Goal: Check status: Check status

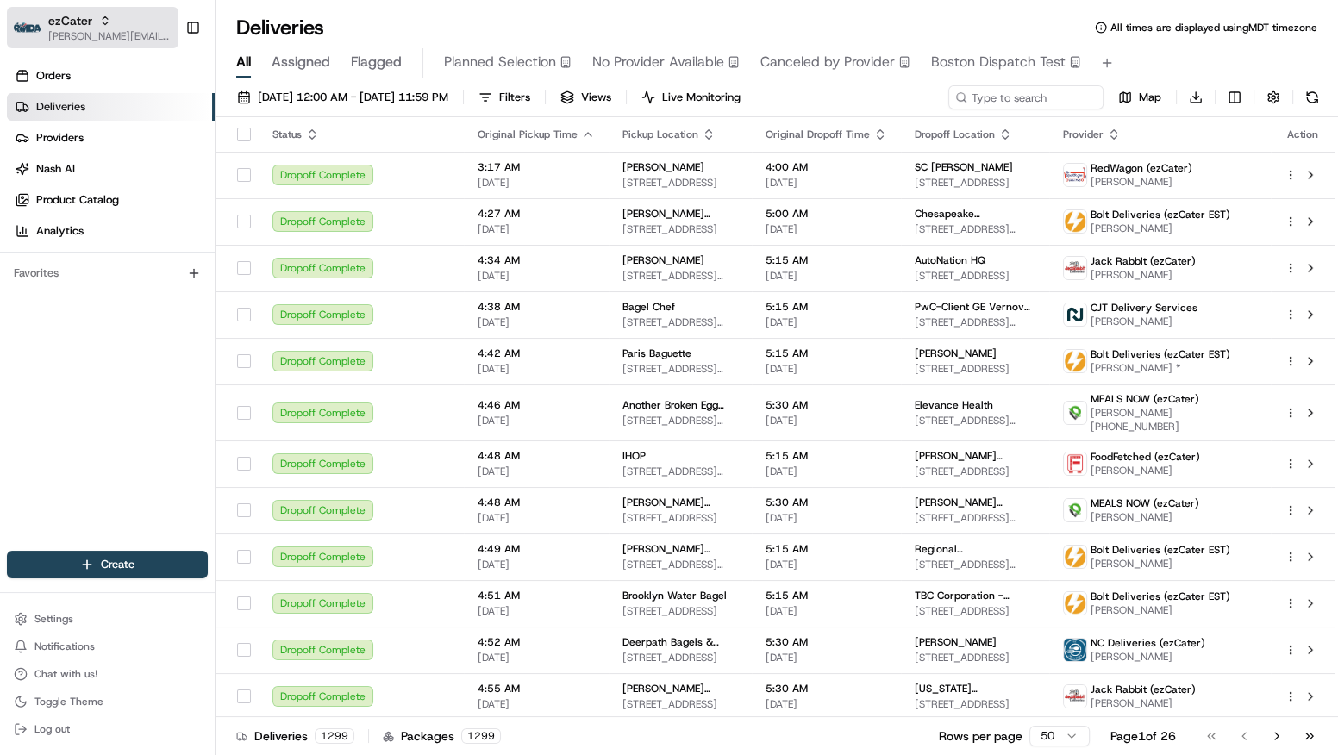
click at [83, 26] on span "ezCater" at bounding box center [70, 20] width 44 height 17
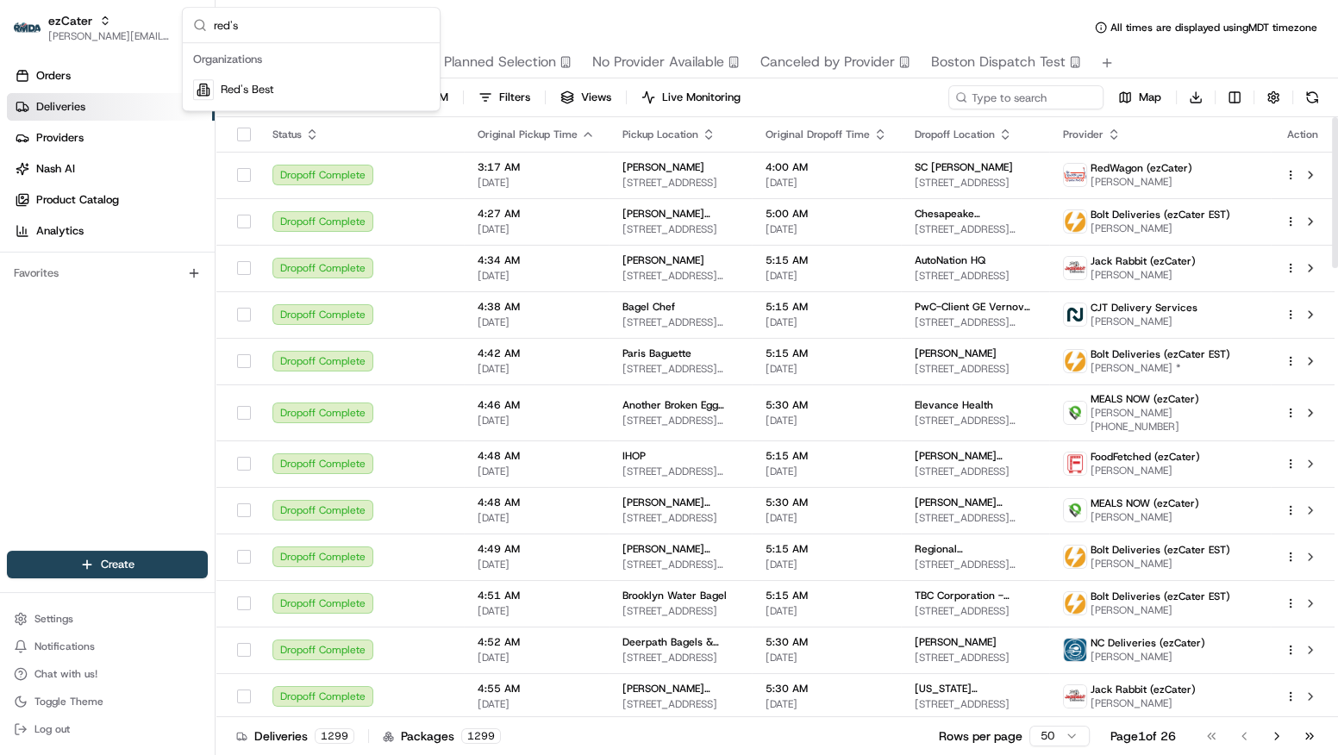
type input "red's"
click at [274, 91] on div "Red's Best" at bounding box center [311, 89] width 250 height 34
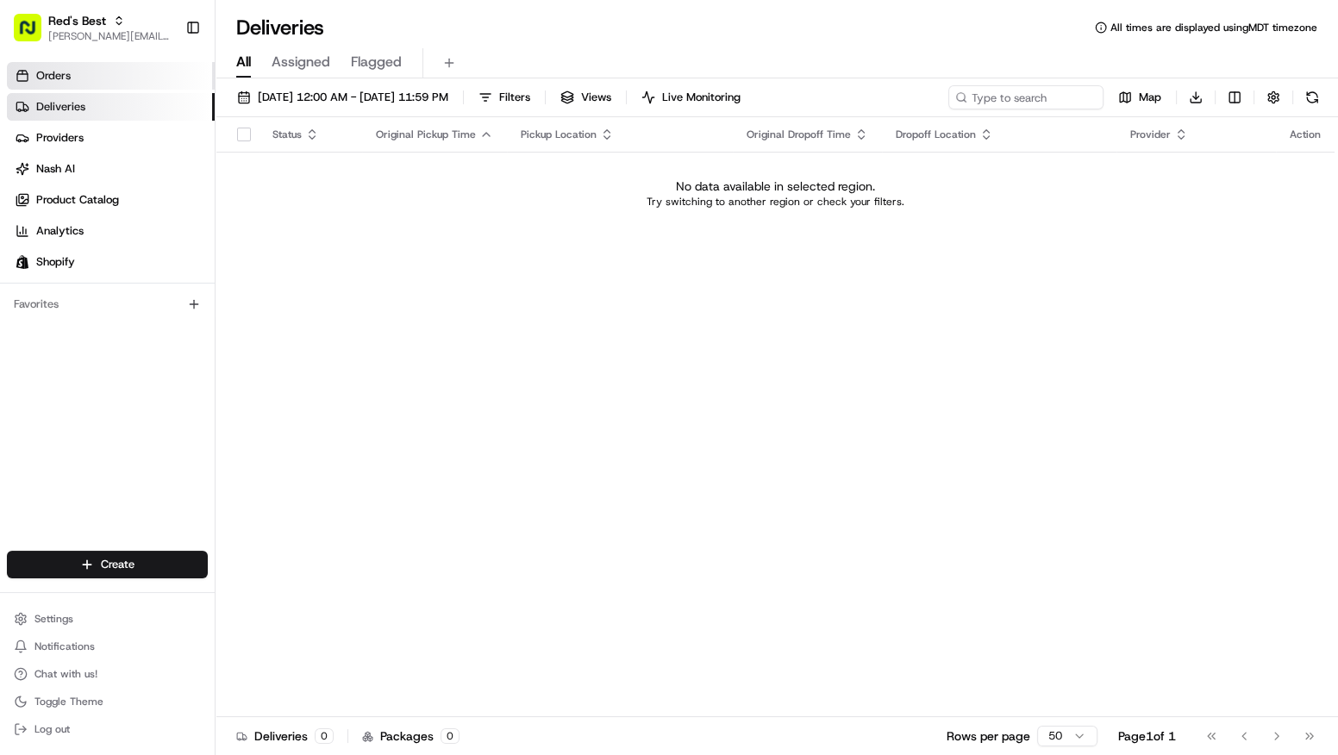
click at [116, 64] on link "Orders" at bounding box center [111, 76] width 208 height 28
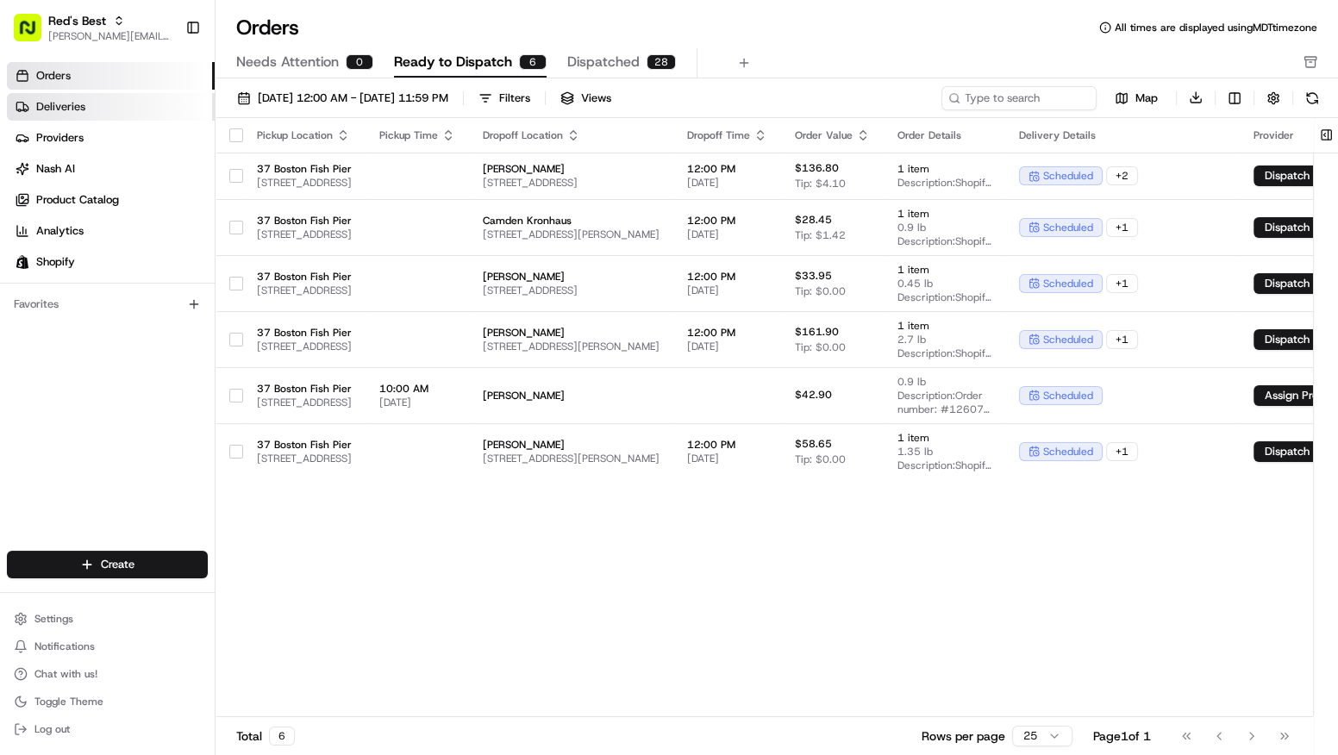
click at [91, 112] on link "Deliveries" at bounding box center [111, 107] width 208 height 28
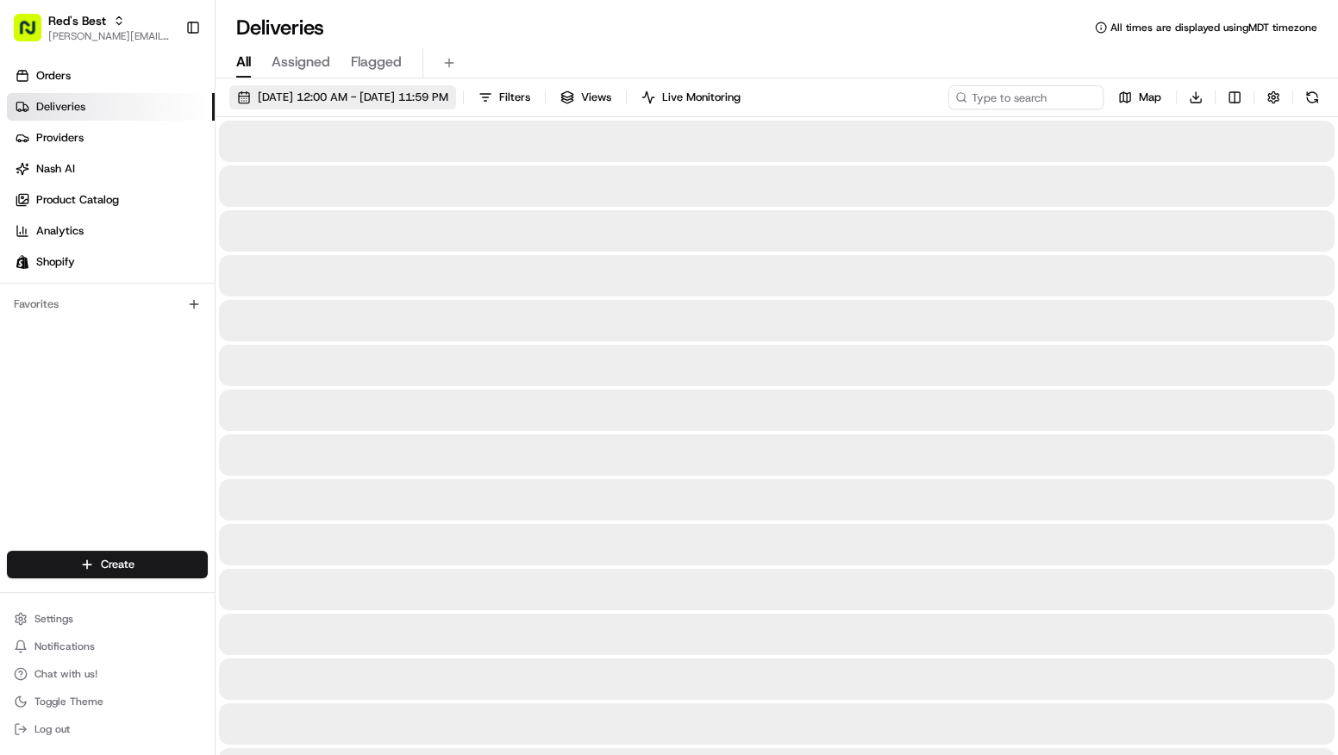
click at [329, 98] on span "[DATE] 12:00 AM - [DATE] 11:59 PM" at bounding box center [353, 98] width 191 height 16
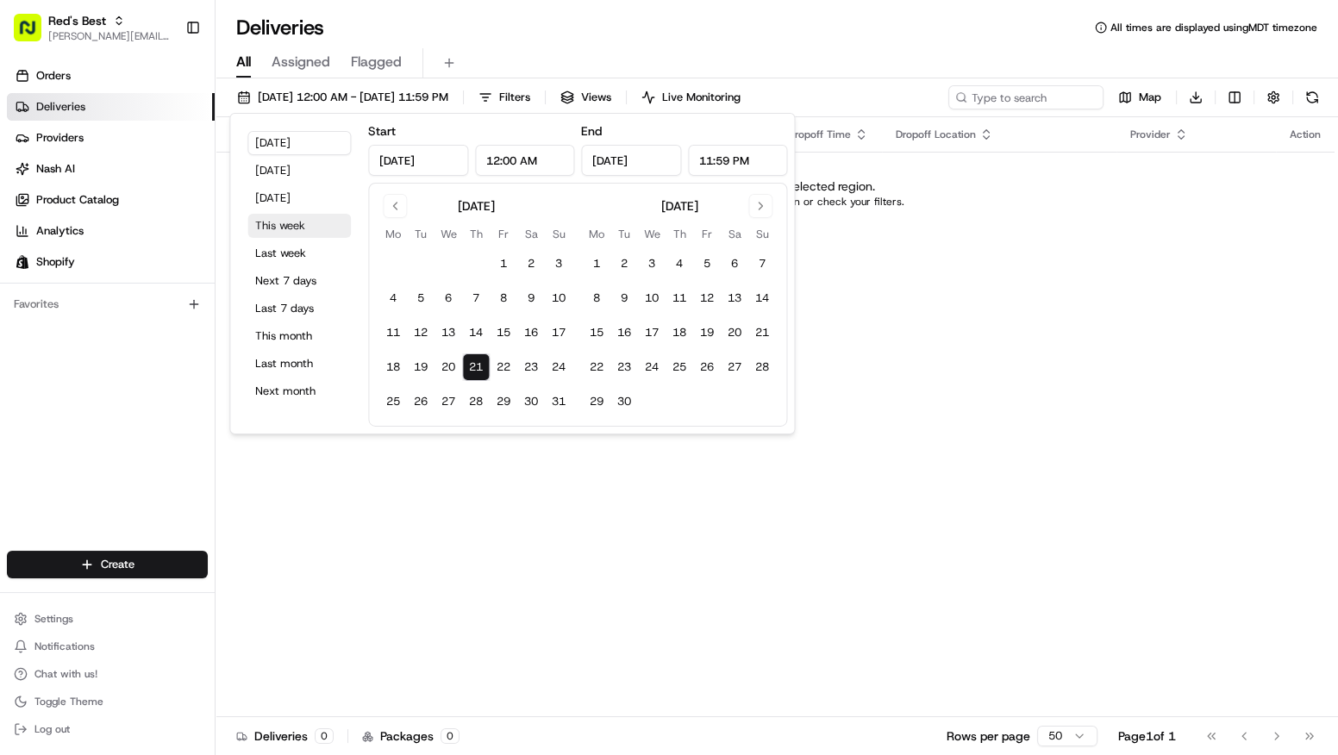
click at [296, 221] on button "This week" at bounding box center [298, 226] width 103 height 24
type input "[DATE]"
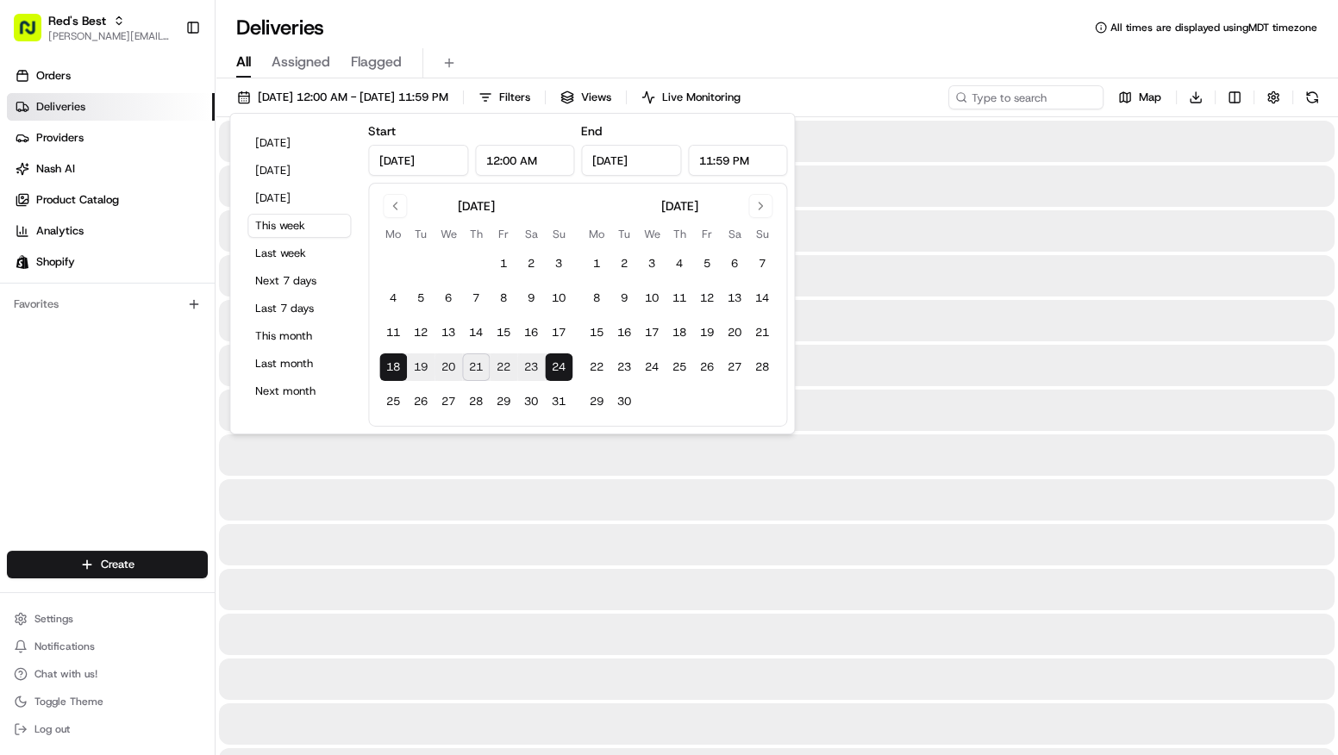
click at [700, 25] on div "Deliveries All times are displayed using MDT timezone" at bounding box center [776, 28] width 1122 height 28
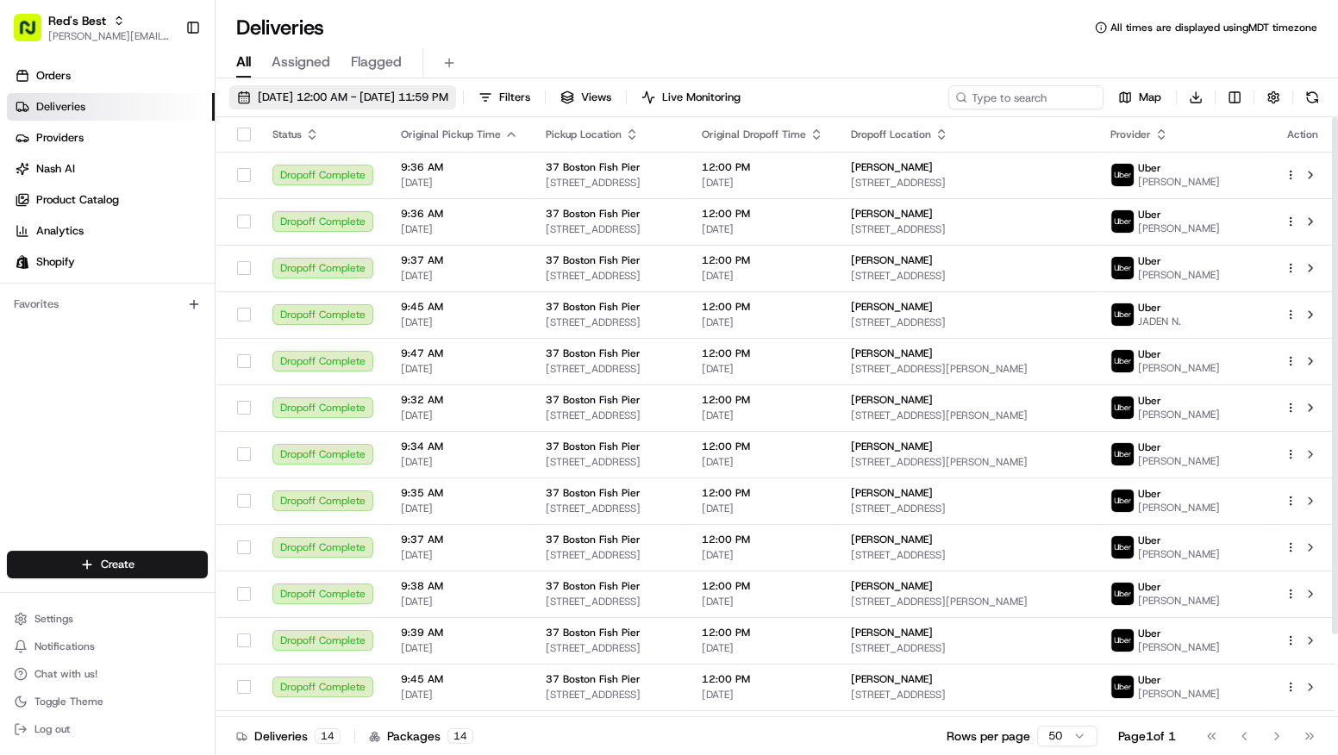
click at [352, 92] on span "[DATE] 12:00 AM - [DATE] 11:59 PM" at bounding box center [353, 98] width 191 height 16
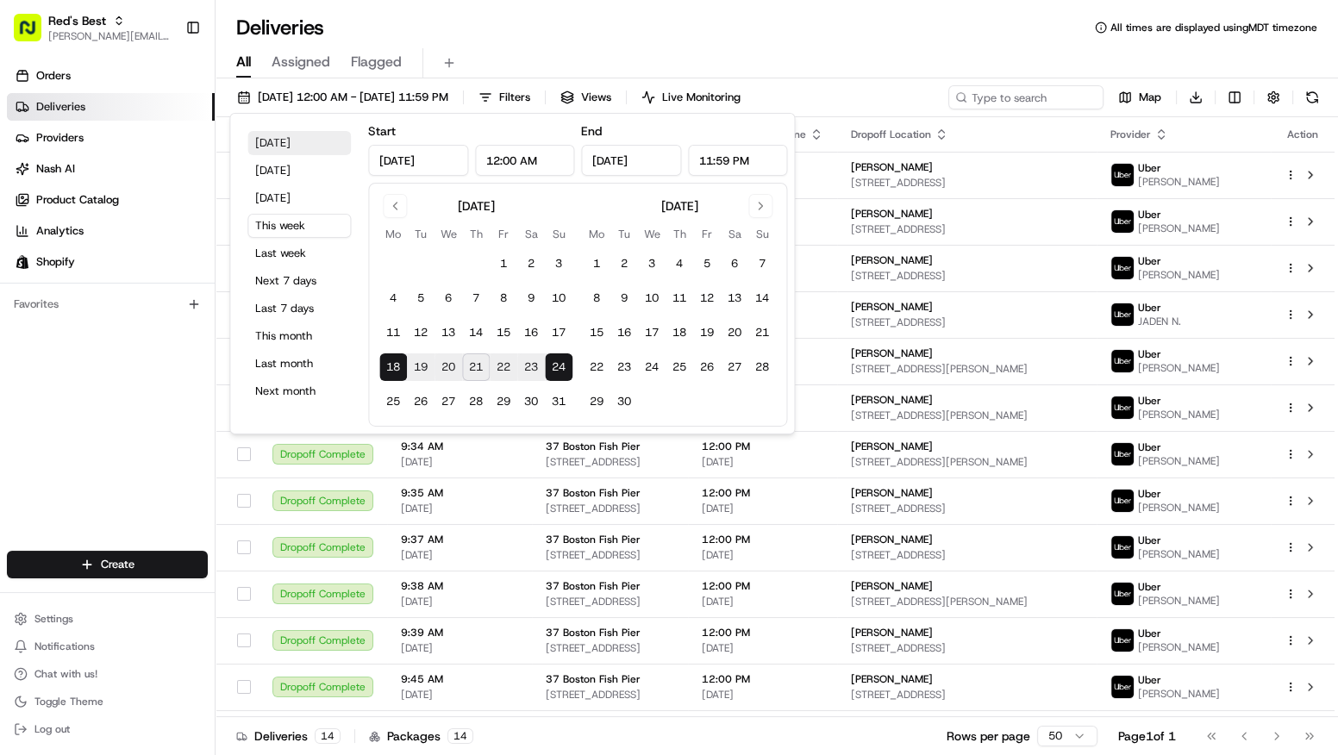
click at [295, 137] on button "[DATE]" at bounding box center [298, 143] width 103 height 24
type input "[DATE]"
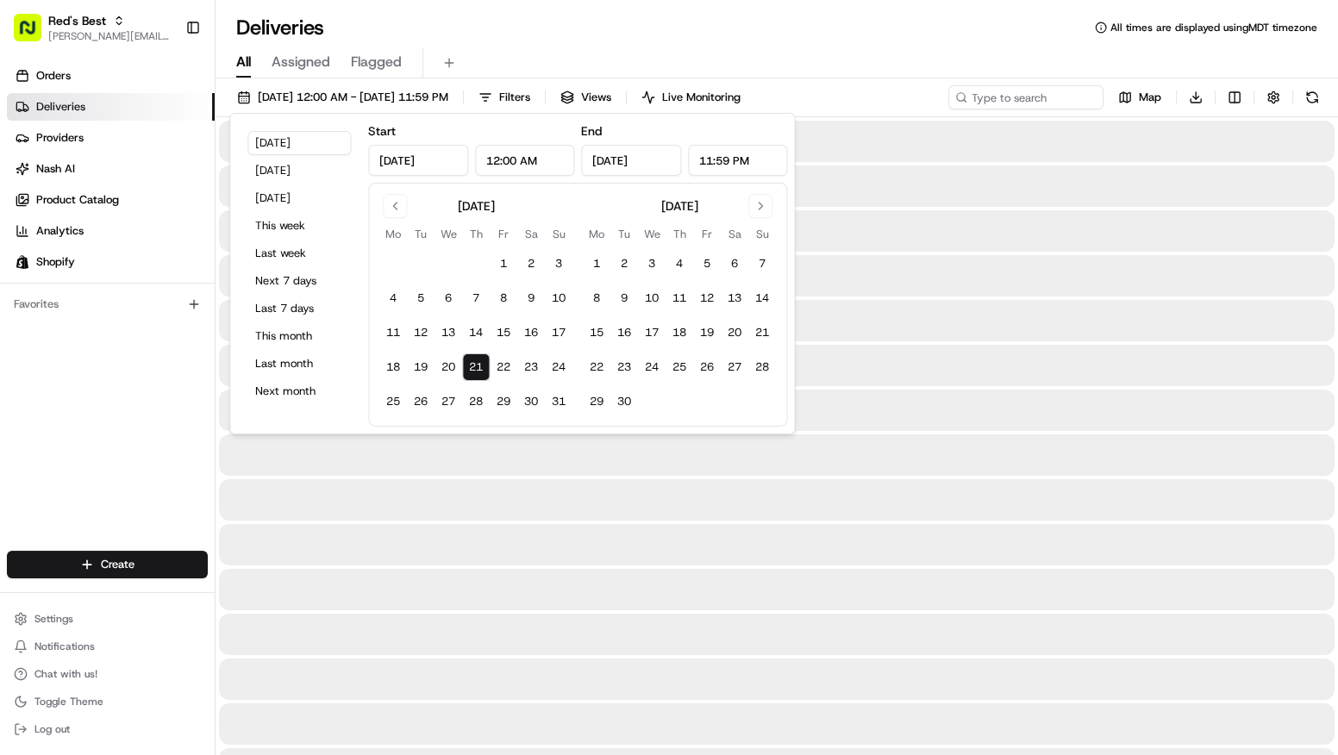
click at [836, 0] on div "Deliveries All times are displayed using MDT timezone All Assigned Flagged [DAT…" at bounding box center [776, 377] width 1122 height 755
